Goal: Task Accomplishment & Management: Use online tool/utility

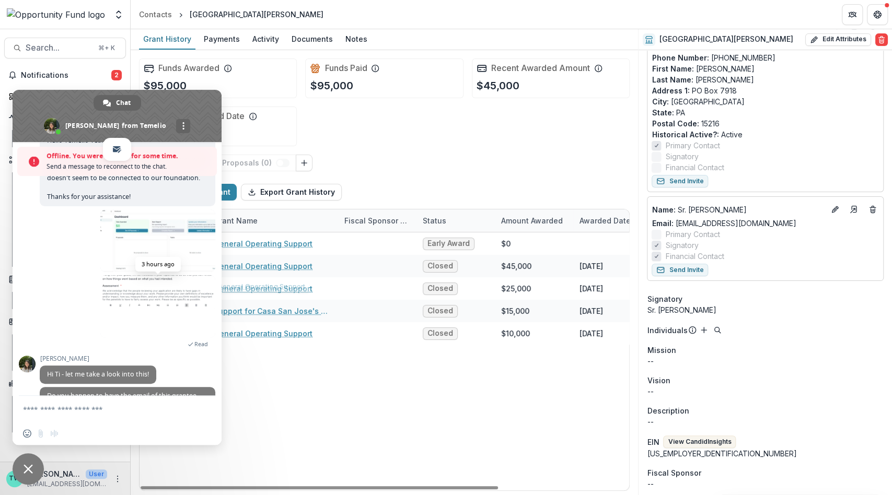
scroll to position [142, 0]
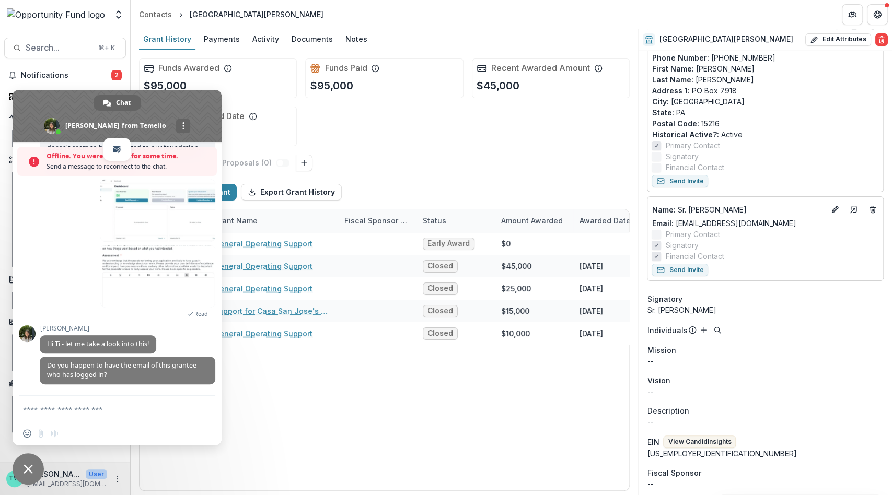
click at [452, 23] on header "Contacts [GEOGRAPHIC_DATA][PERSON_NAME]" at bounding box center [511, 14] width 761 height 29
click at [31, 467] on span "Close chat" at bounding box center [28, 468] width 9 height 9
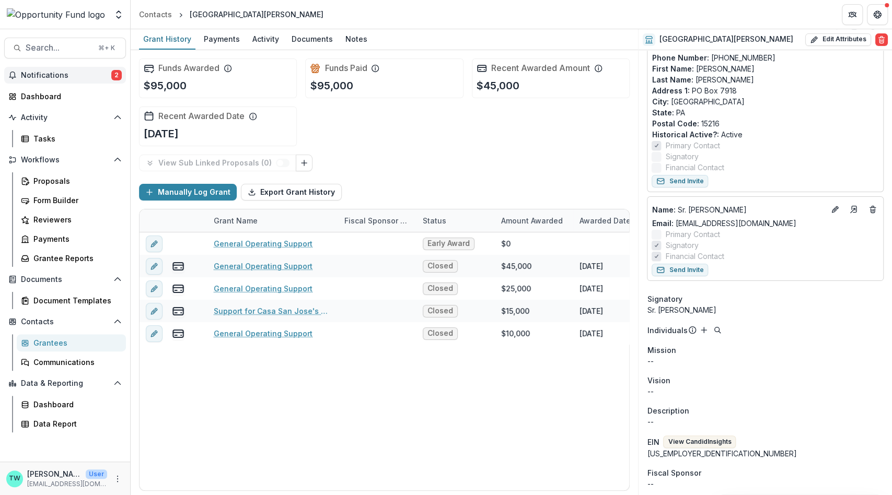
click at [61, 76] on span "Notifications" at bounding box center [66, 75] width 90 height 9
click at [417, 15] on header "Contacts [GEOGRAPHIC_DATA][PERSON_NAME]" at bounding box center [511, 14] width 761 height 29
click at [51, 181] on div "Proposals" at bounding box center [75, 181] width 84 height 11
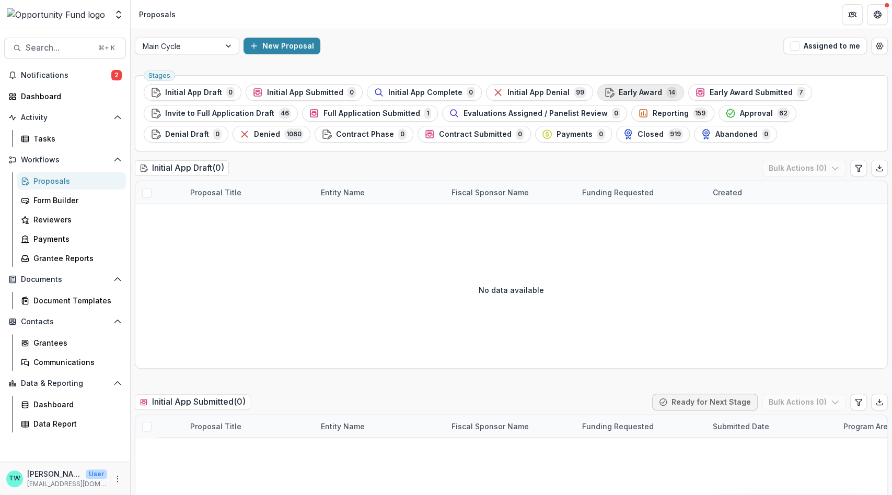
click at [633, 93] on span "Early Award" at bounding box center [639, 92] width 43 height 9
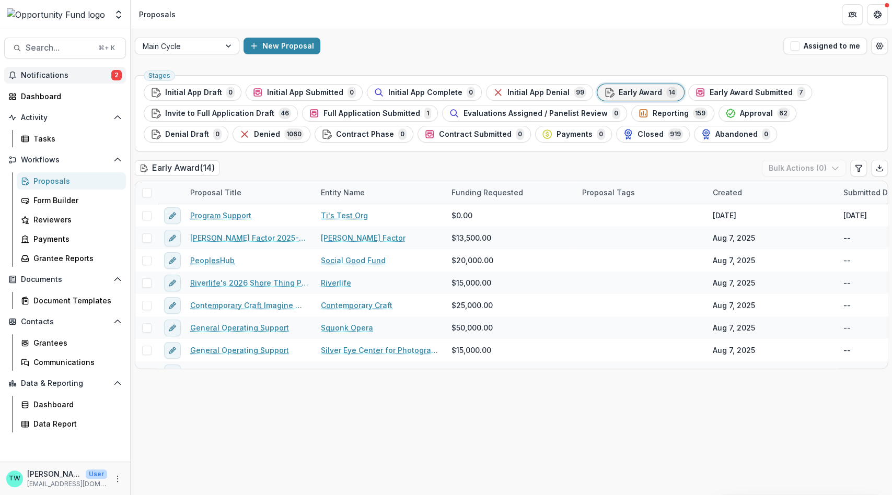
click at [84, 78] on span "Notifications" at bounding box center [66, 75] width 90 height 9
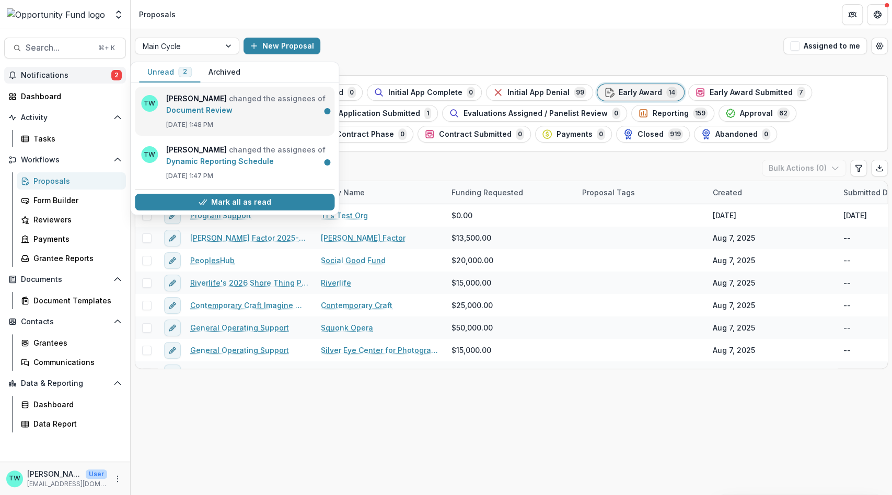
click at [215, 114] on link "Document Review" at bounding box center [199, 110] width 66 height 9
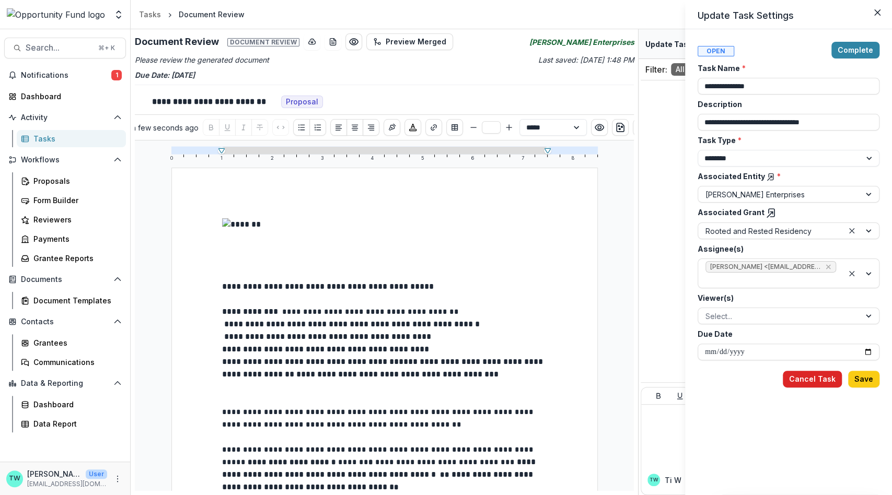
click at [803, 381] on button "Cancel Task" at bounding box center [811, 379] width 59 height 17
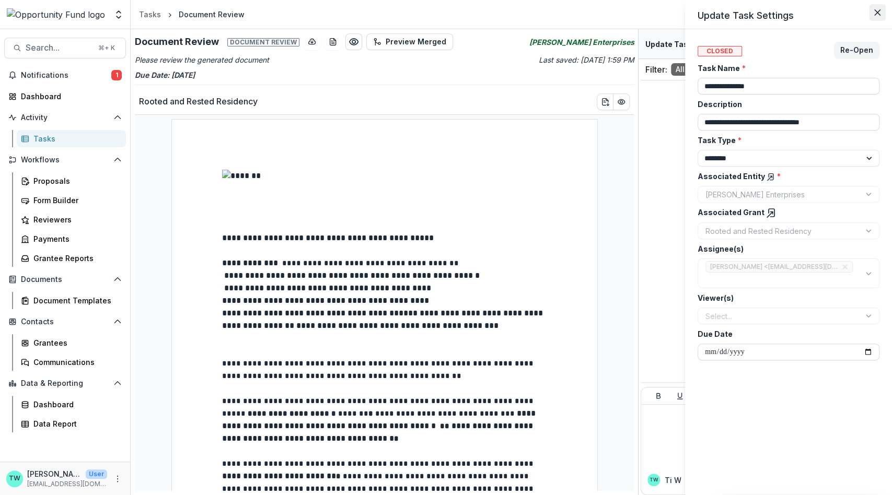
click at [880, 17] on button "Close" at bounding box center [877, 12] width 17 height 17
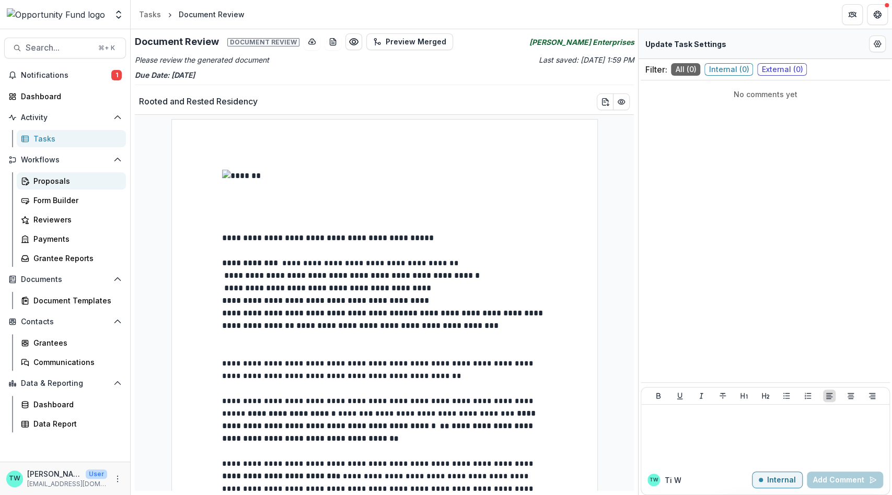
click at [52, 181] on div "Proposals" at bounding box center [75, 181] width 84 height 11
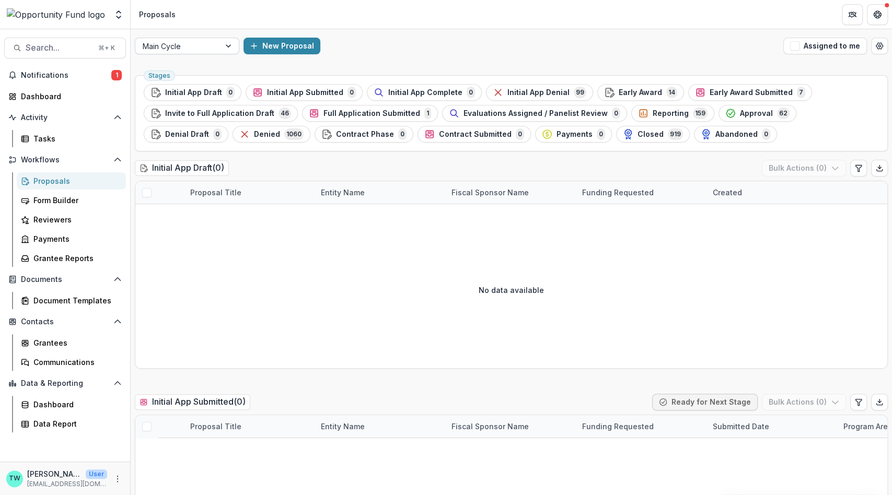
click at [200, 50] on div at bounding box center [178, 46] width 70 height 13
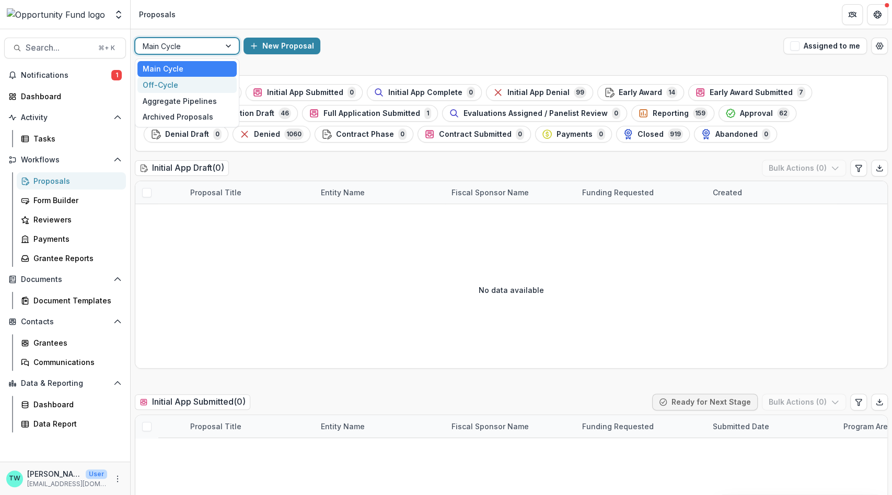
click at [188, 86] on div "Off-Cycle" at bounding box center [186, 85] width 99 height 16
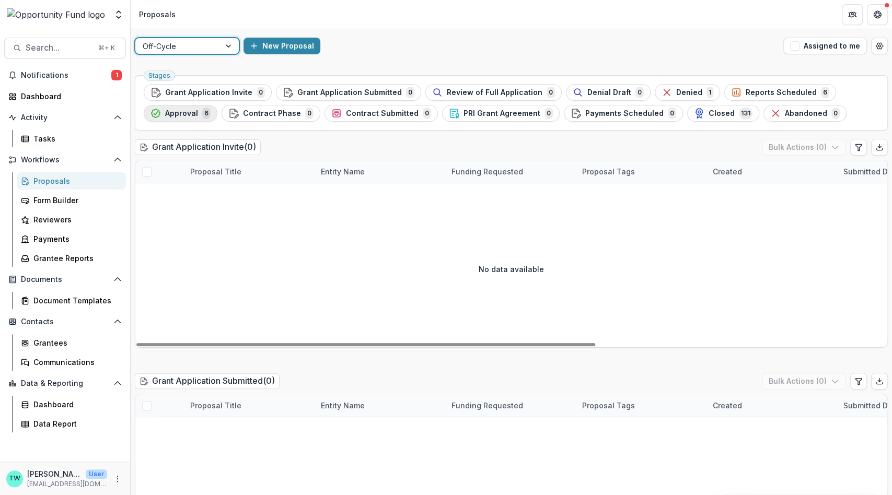
click at [187, 112] on span "Approval" at bounding box center [181, 113] width 33 height 9
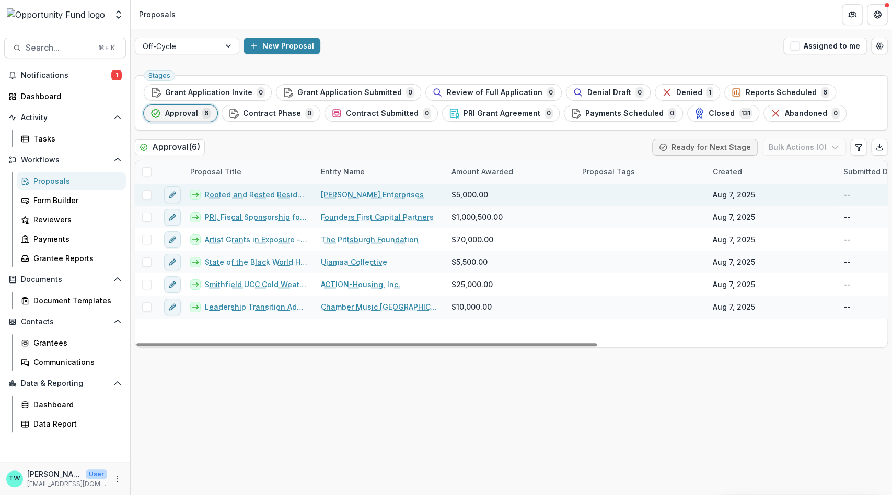
click at [239, 193] on link "Rooted and Rested Residency" at bounding box center [256, 194] width 103 height 11
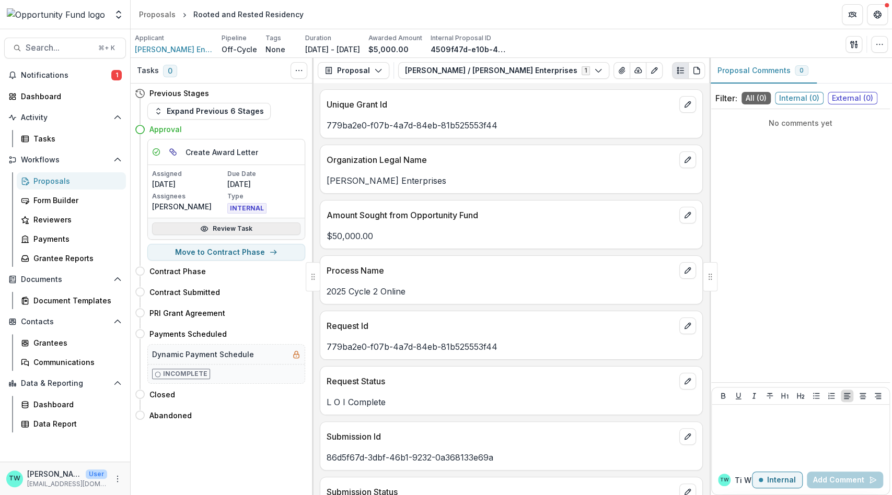
click at [225, 226] on link "Review Task" at bounding box center [226, 229] width 148 height 13
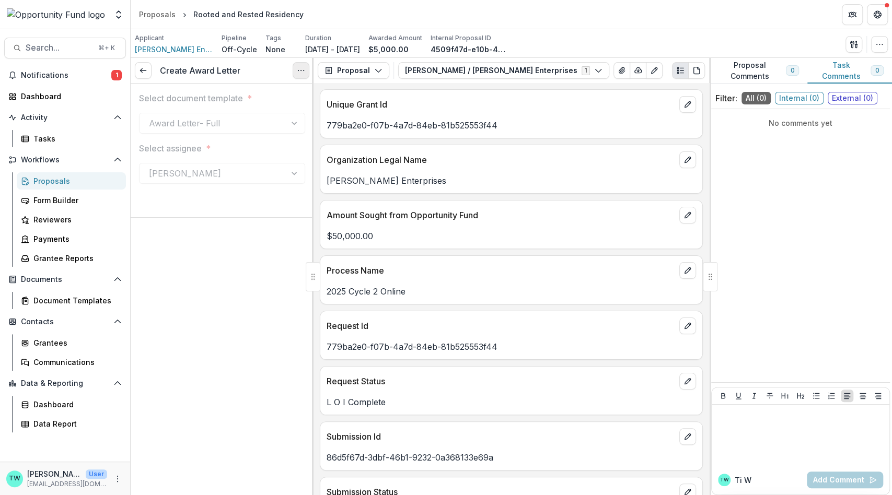
click at [299, 72] on icon "Options" at bounding box center [301, 70] width 8 height 8
click at [268, 119] on button "Reopen Task" at bounding box center [251, 116] width 112 height 17
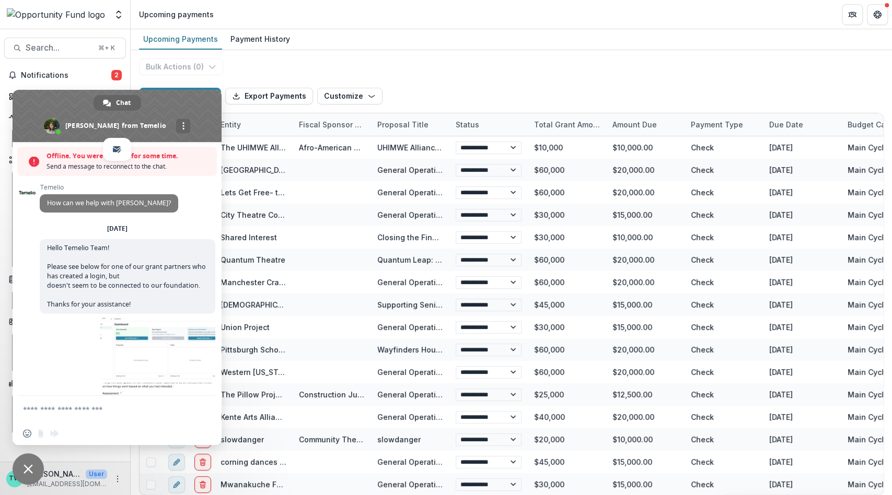
scroll to position [108, 0]
